Goal: Find specific page/section: Find specific page/section

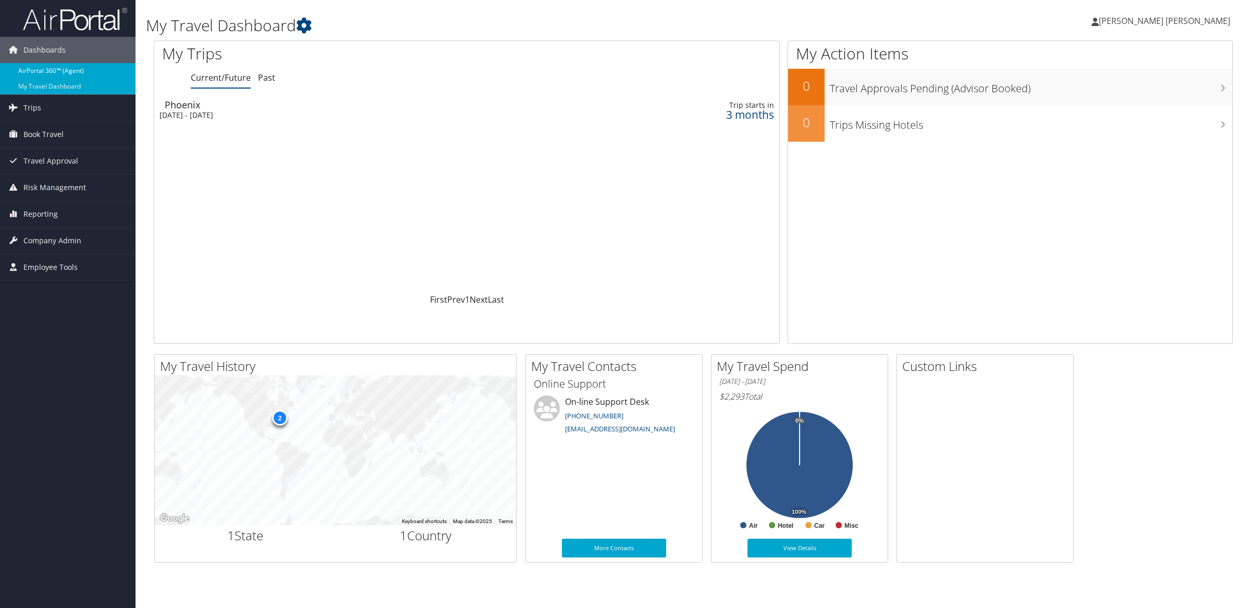
click at [92, 68] on link "AirPortal 360™ (Agent)" at bounding box center [68, 71] width 136 height 16
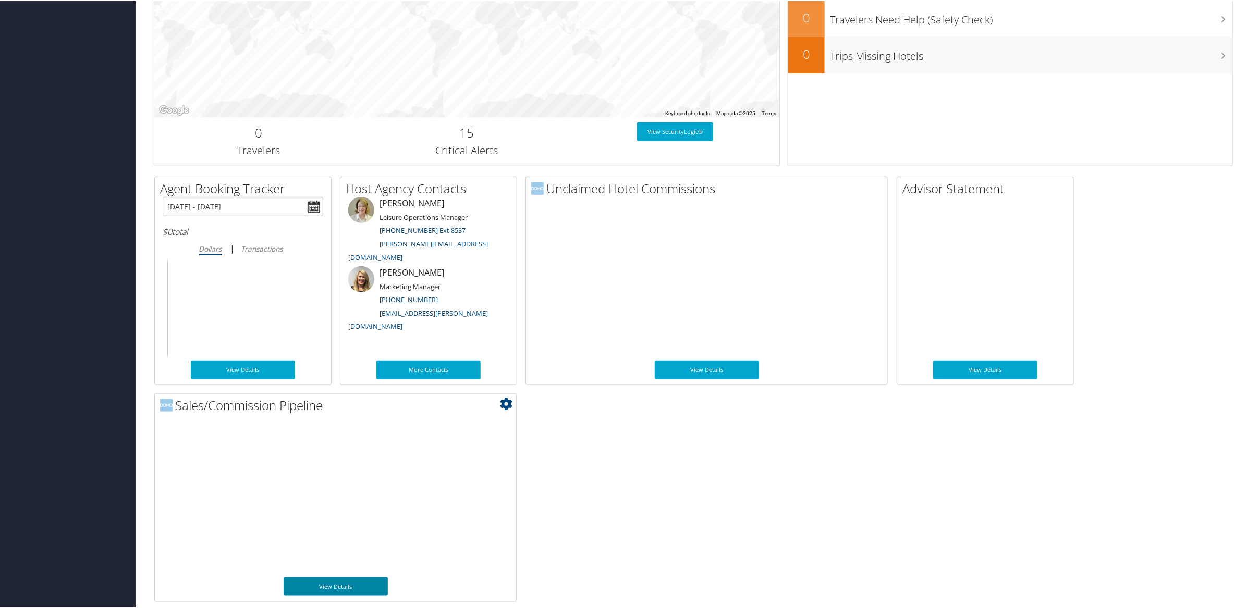
scroll to position [375, 0]
click at [353, 586] on link "View Details" at bounding box center [336, 585] width 104 height 19
